Goal: Information Seeking & Learning: Check status

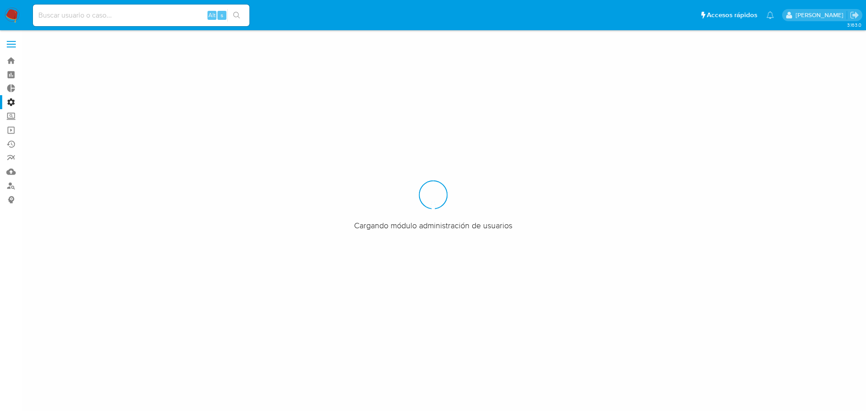
click at [152, 15] on input at bounding box center [141, 15] width 217 height 12
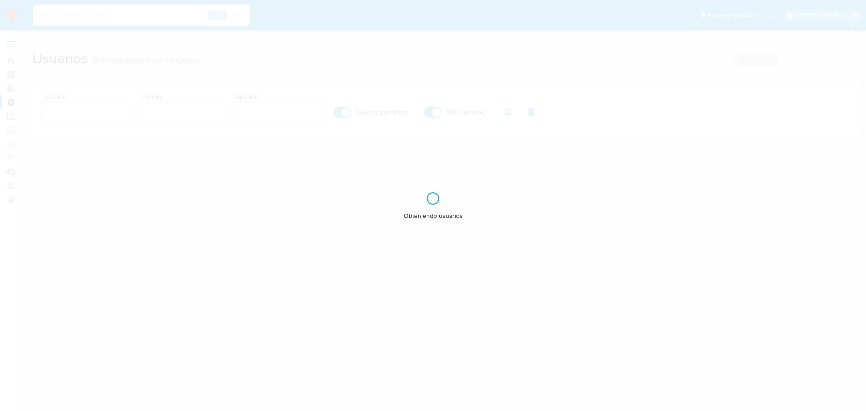
paste input "2599687036"
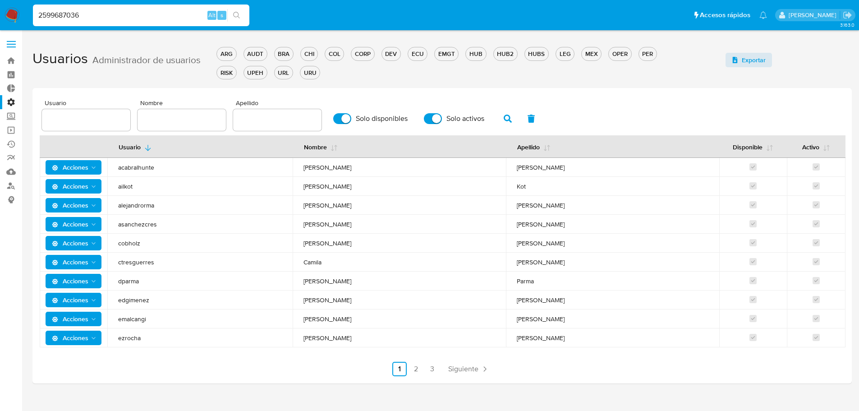
type input "2599687036"
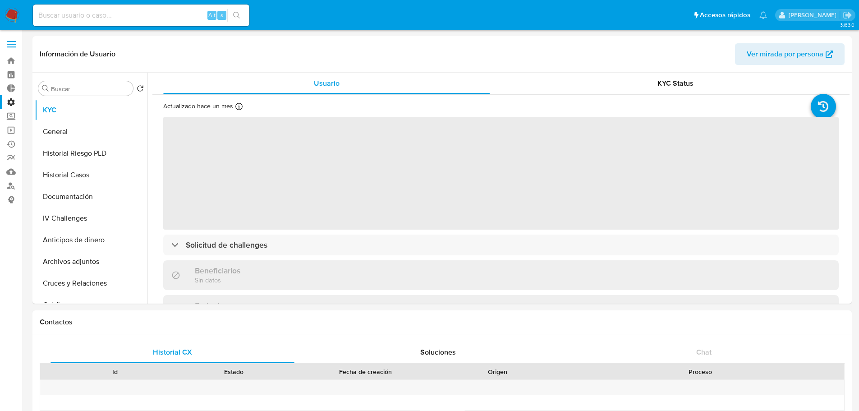
select select "10"
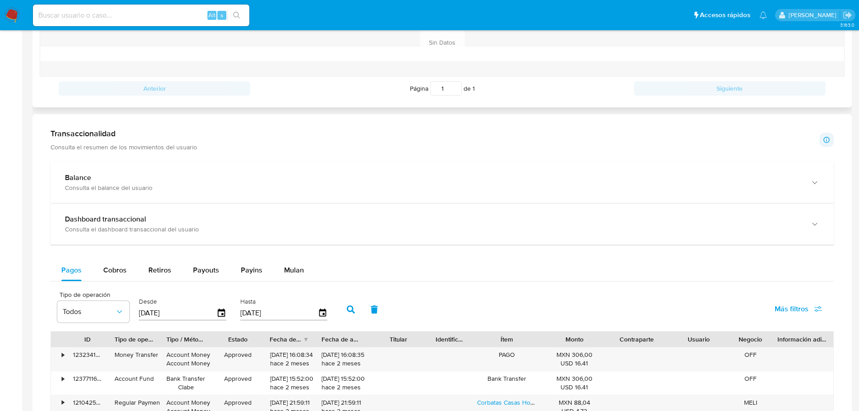
scroll to position [352, 0]
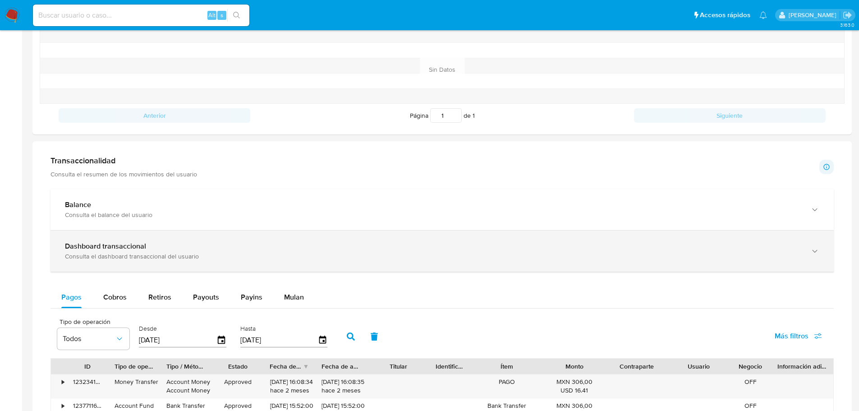
click at [180, 255] on div "Consulta el dashboard transaccional del usuario" at bounding box center [433, 256] width 737 height 8
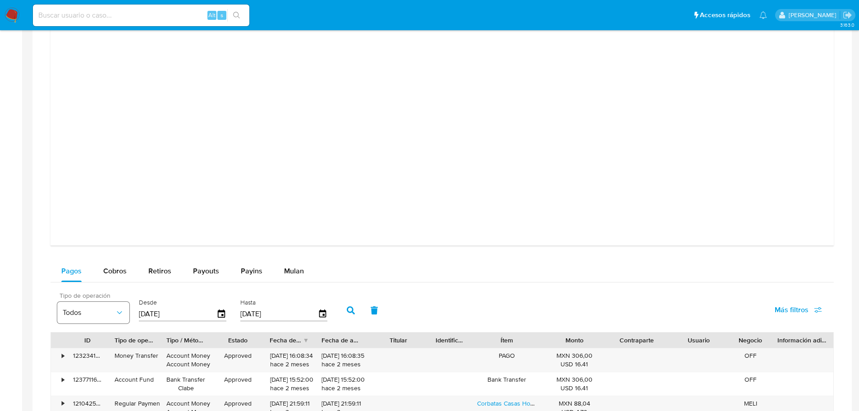
scroll to position [804, 0]
click at [103, 274] on span "Cobros" at bounding box center [114, 270] width 23 height 10
select select "10"
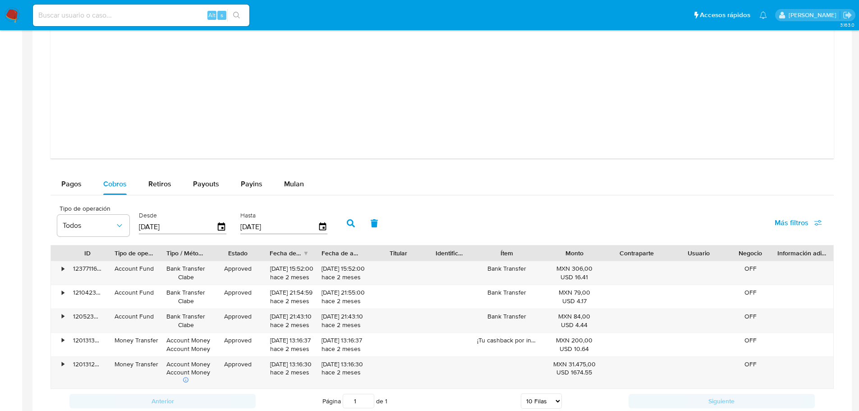
scroll to position [894, 0]
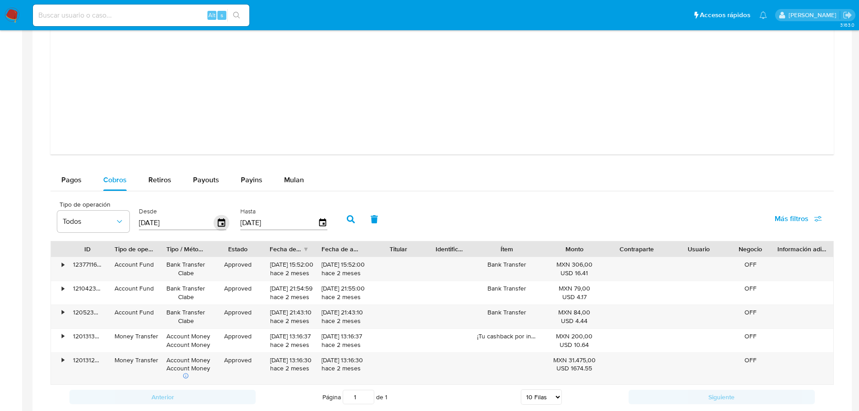
click at [218, 226] on icon "button" at bounding box center [221, 222] width 7 height 8
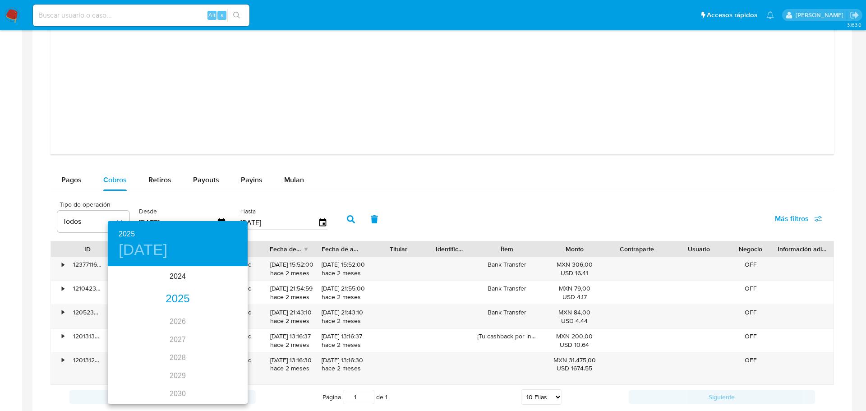
click at [176, 296] on div "2025" at bounding box center [178, 299] width 140 height 18
click at [130, 319] on div "abr." at bounding box center [131, 318] width 46 height 34
type input "[DATE]"
click at [161, 344] on p "16" at bounding box center [159, 346] width 7 height 9
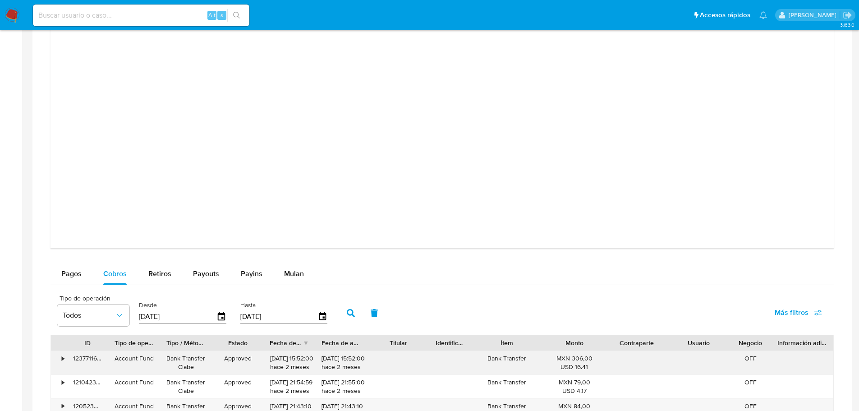
scroll to position [849, 0]
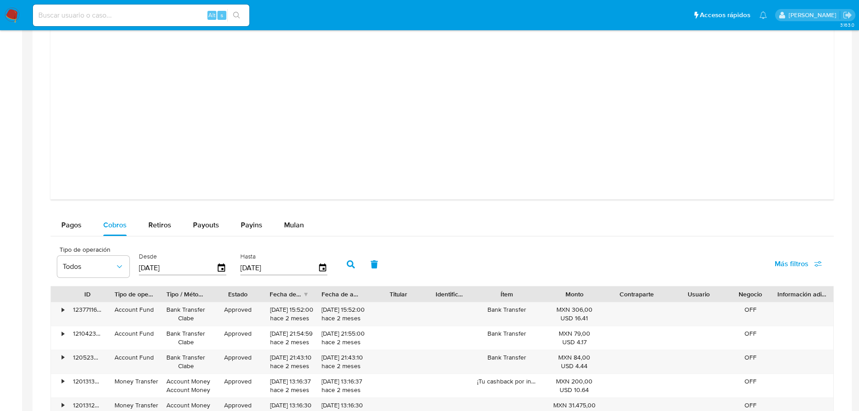
click at [344, 269] on button "button" at bounding box center [350, 265] width 23 height 22
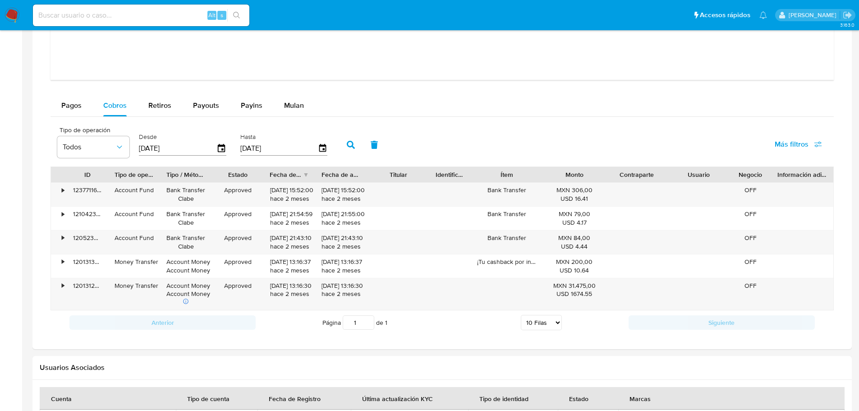
scroll to position [984, 0]
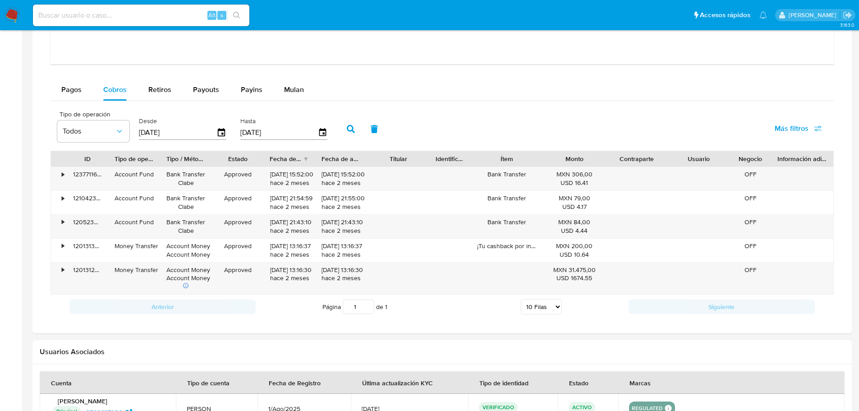
click at [65, 173] on div "•" at bounding box center [59, 178] width 16 height 23
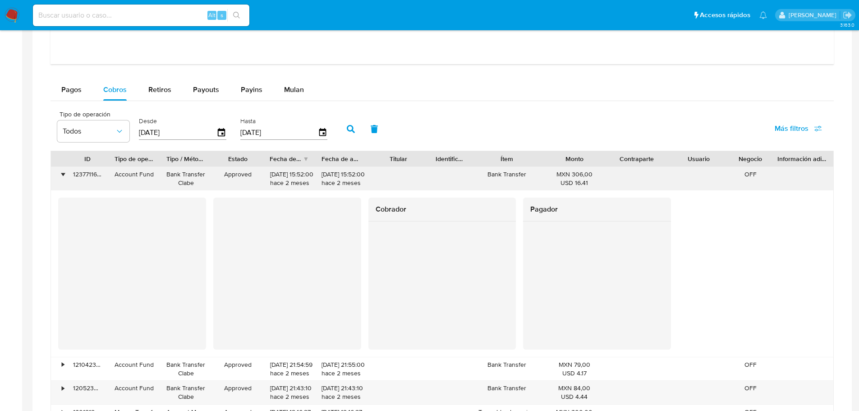
click at [66, 173] on div "•" at bounding box center [59, 178] width 16 height 23
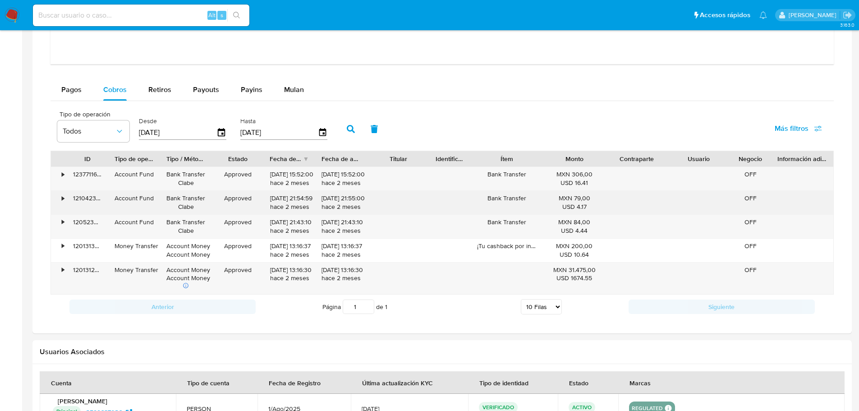
click at [68, 200] on div "121042388118" at bounding box center [88, 202] width 42 height 23
click at [63, 197] on div "•" at bounding box center [63, 198] width 2 height 9
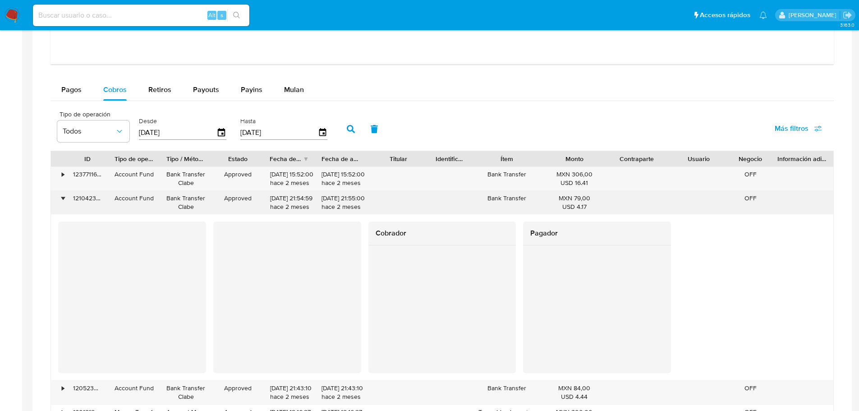
click at [63, 197] on div "•" at bounding box center [63, 198] width 2 height 9
